Goal: Information Seeking & Learning: Find specific fact

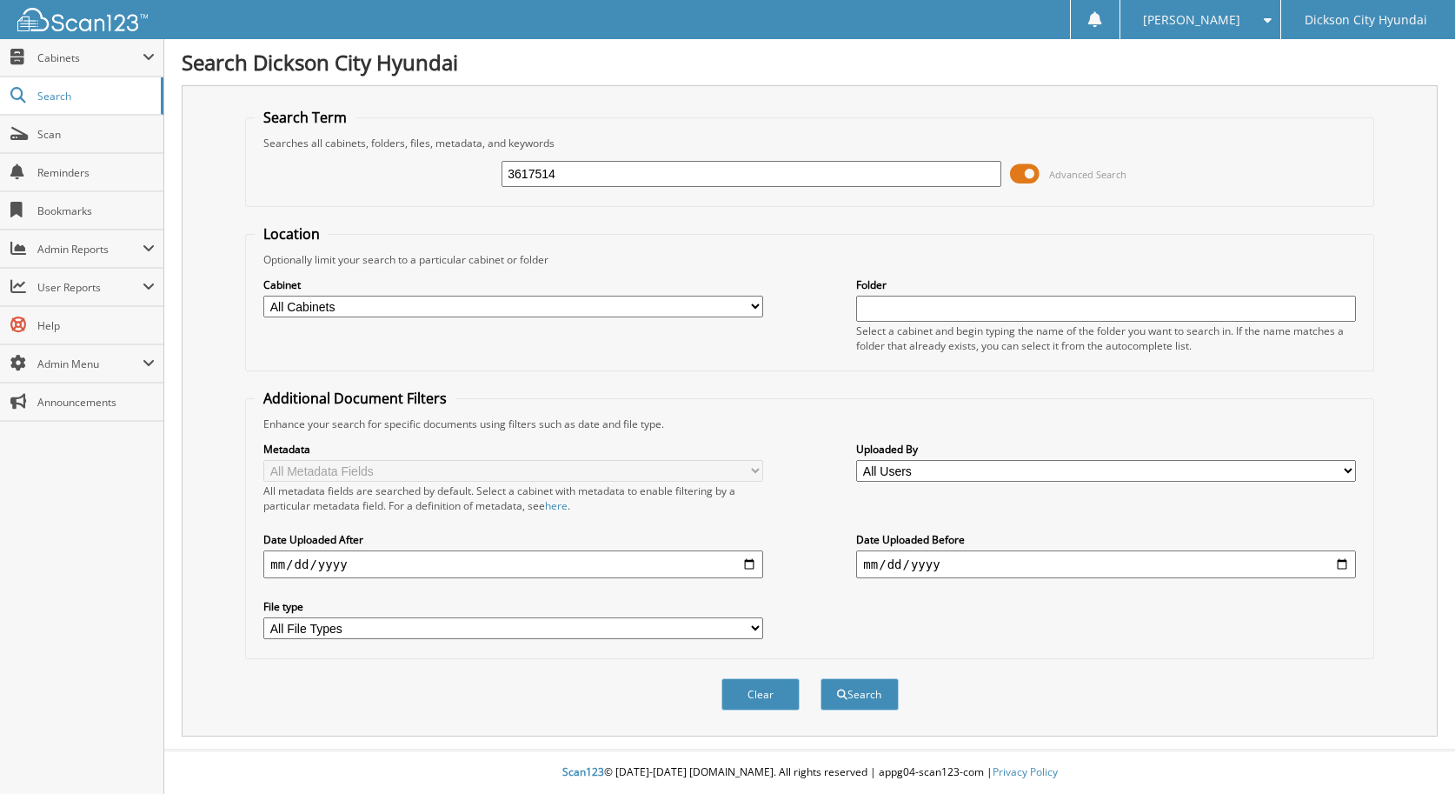
type input "3617514"
click at [821, 678] on button "Search" at bounding box center [860, 694] width 78 height 32
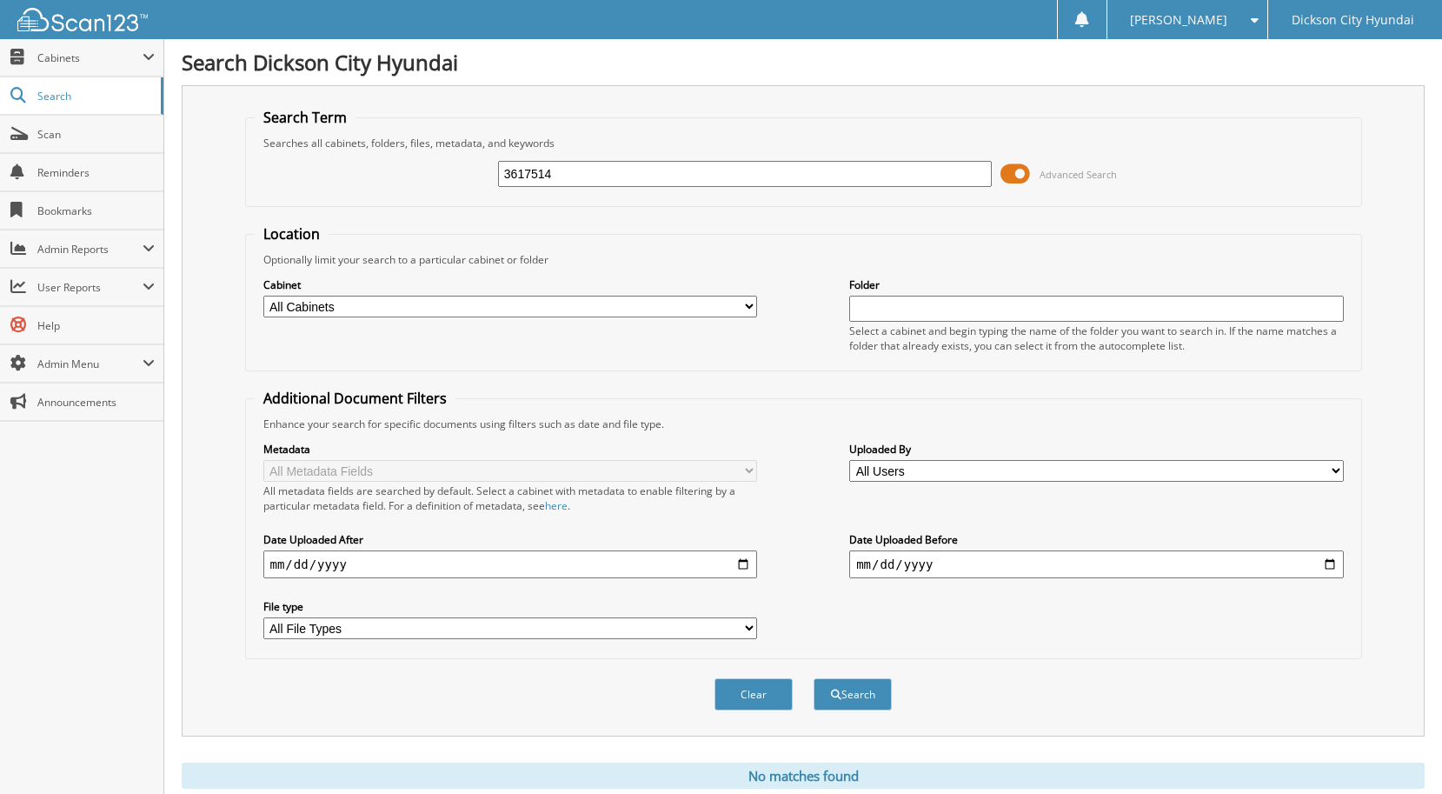
click at [583, 174] on input "3617514" at bounding box center [745, 174] width 494 height 26
type input "3617519"
click at [814, 678] on button "Search" at bounding box center [853, 694] width 78 height 32
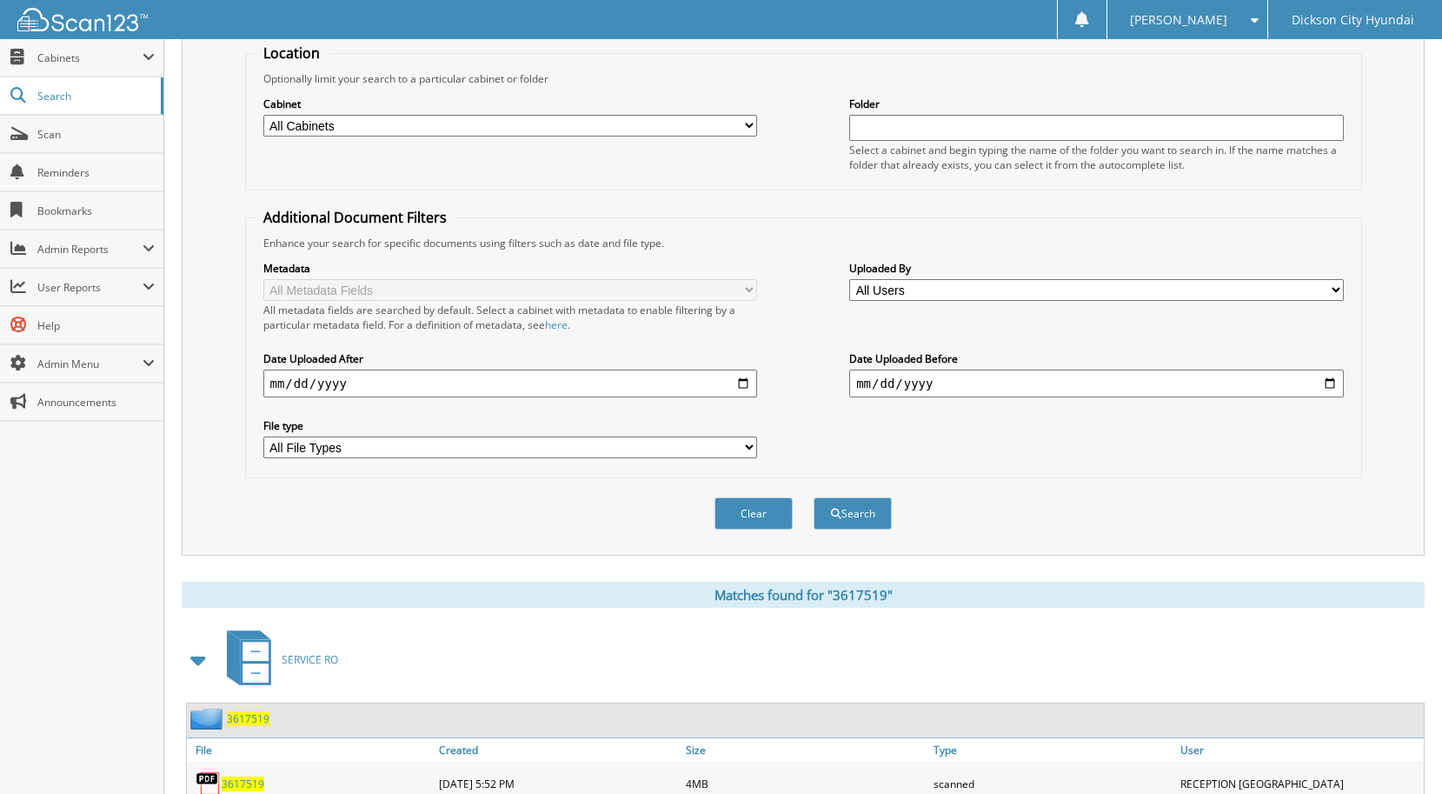
scroll to position [284, 0]
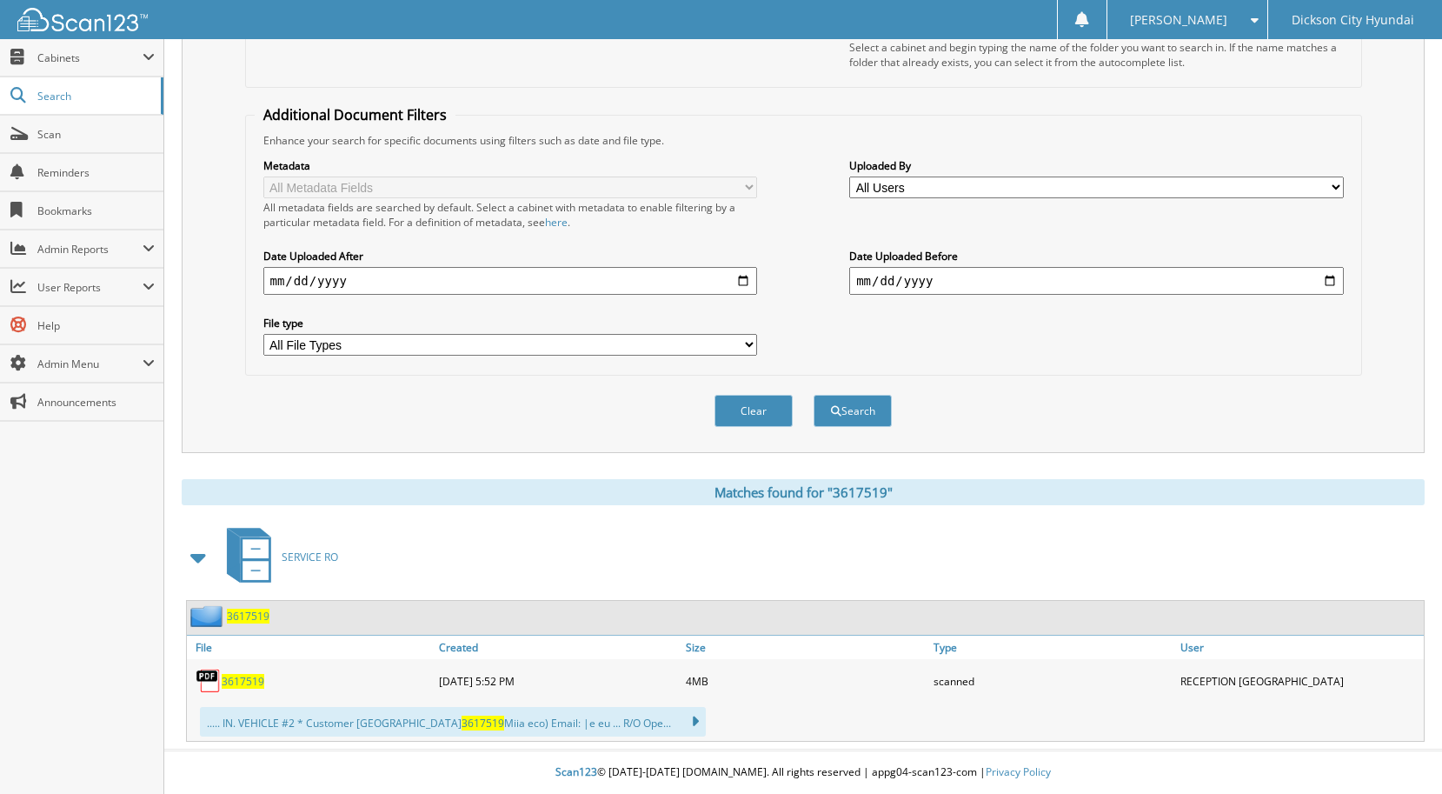
click at [239, 679] on span "3617519" at bounding box center [243, 681] width 43 height 15
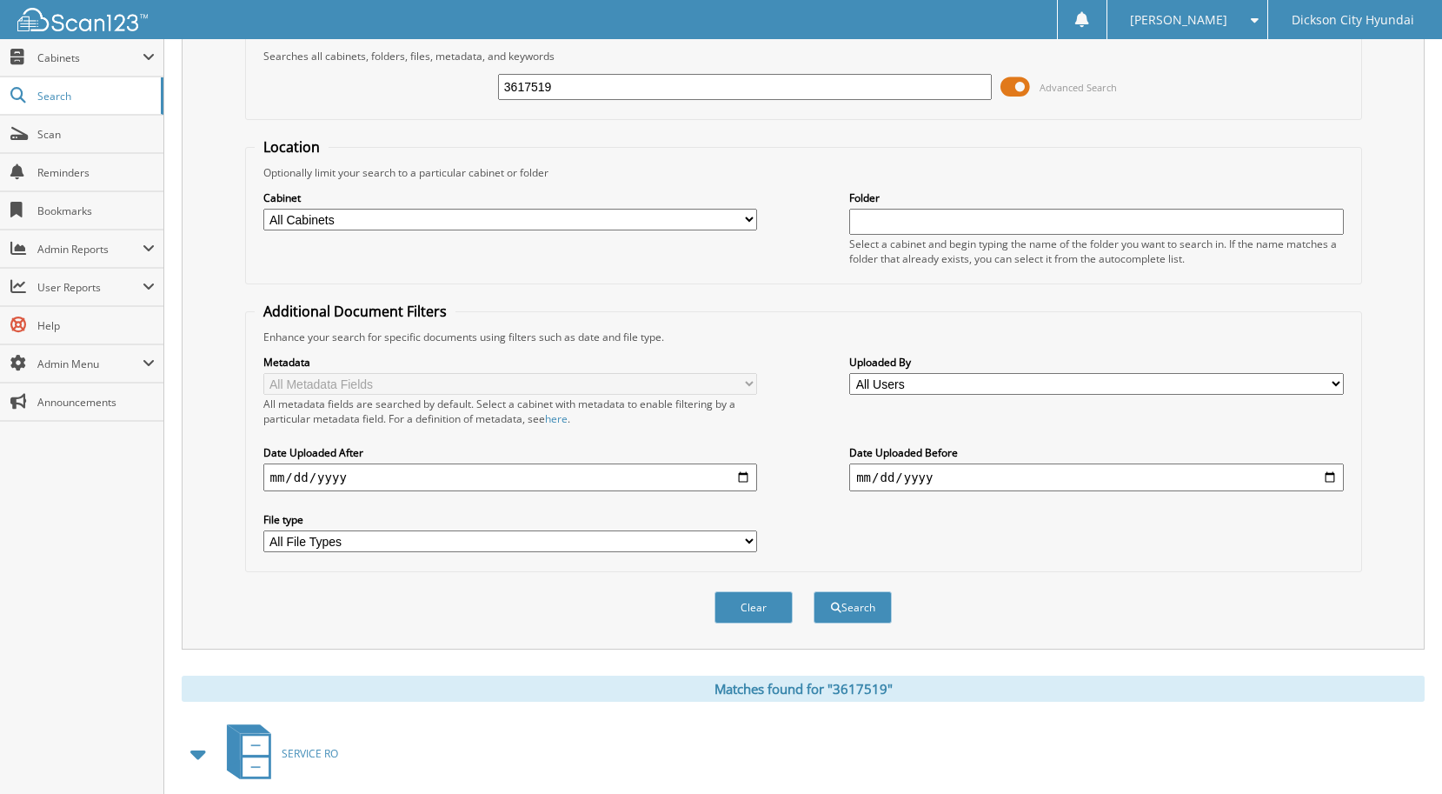
scroll to position [0, 0]
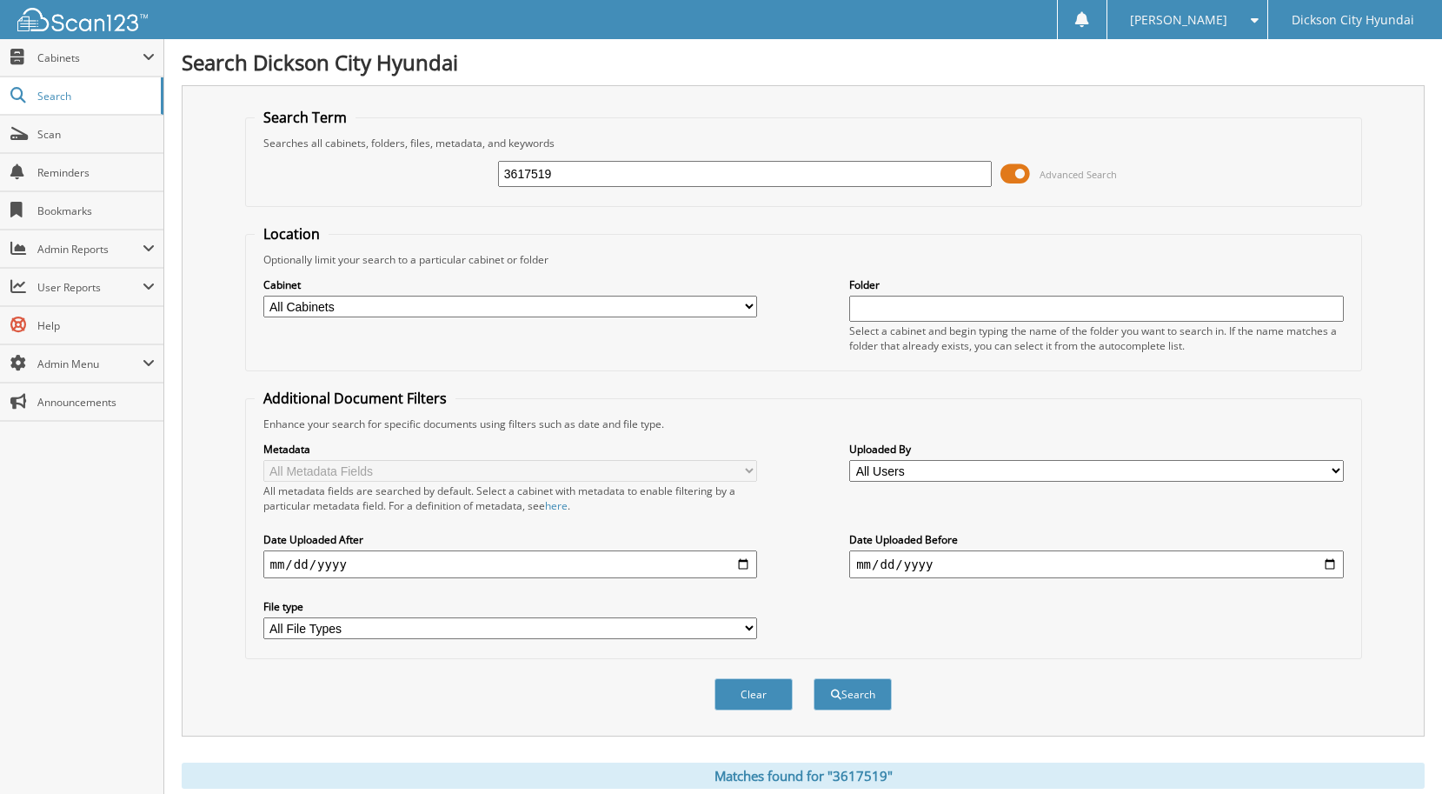
click at [587, 169] on input "3617519" at bounding box center [745, 174] width 494 height 26
type input "3617767"
click at [814, 678] on button "Search" at bounding box center [853, 694] width 78 height 32
click at [732, 175] on input "3617767" at bounding box center [745, 174] width 494 height 26
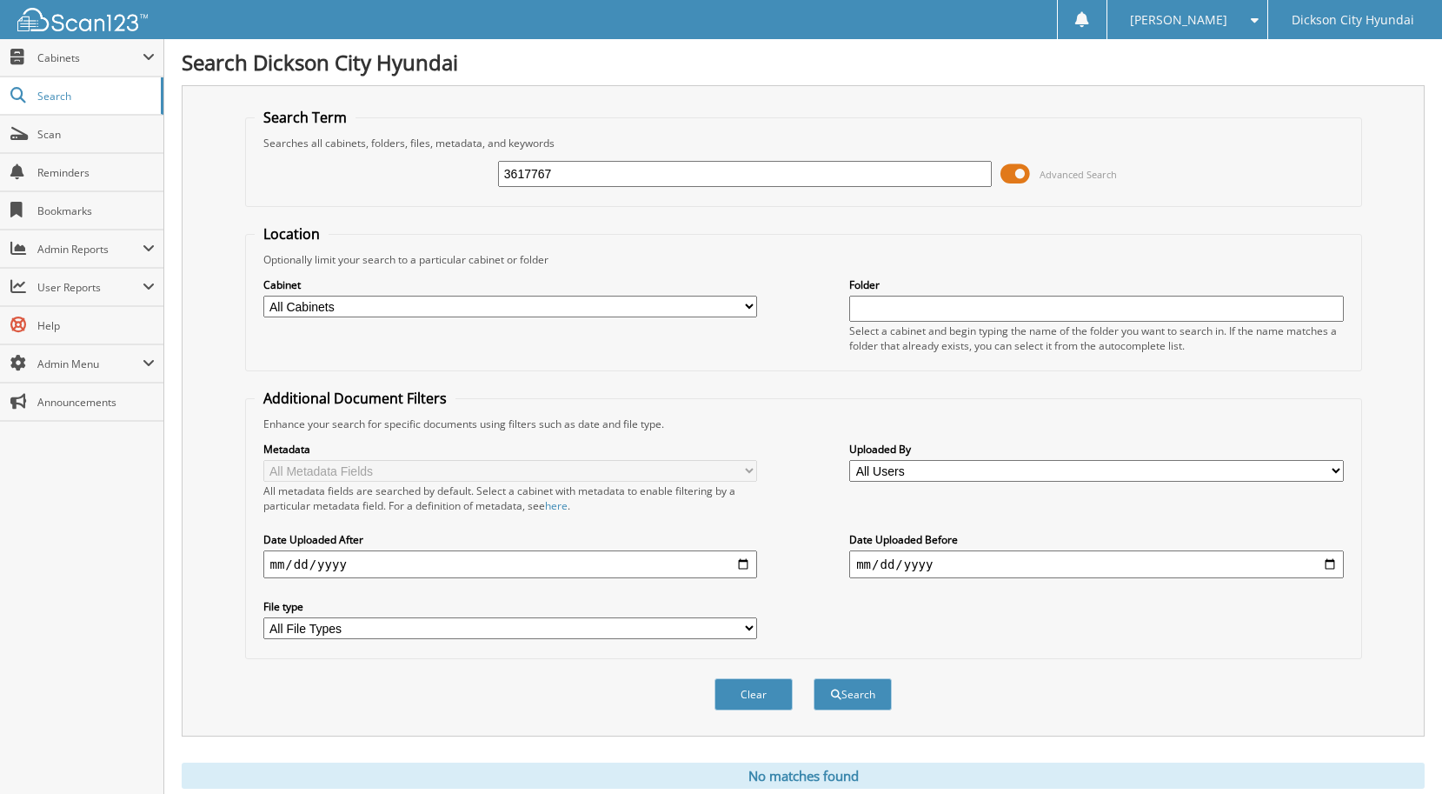
click at [732, 175] on input "3617767" at bounding box center [745, 174] width 494 height 26
type input "3617609"
click at [814, 678] on button "Search" at bounding box center [853, 694] width 78 height 32
